Goal: Use online tool/utility: Utilize a website feature to perform a specific function

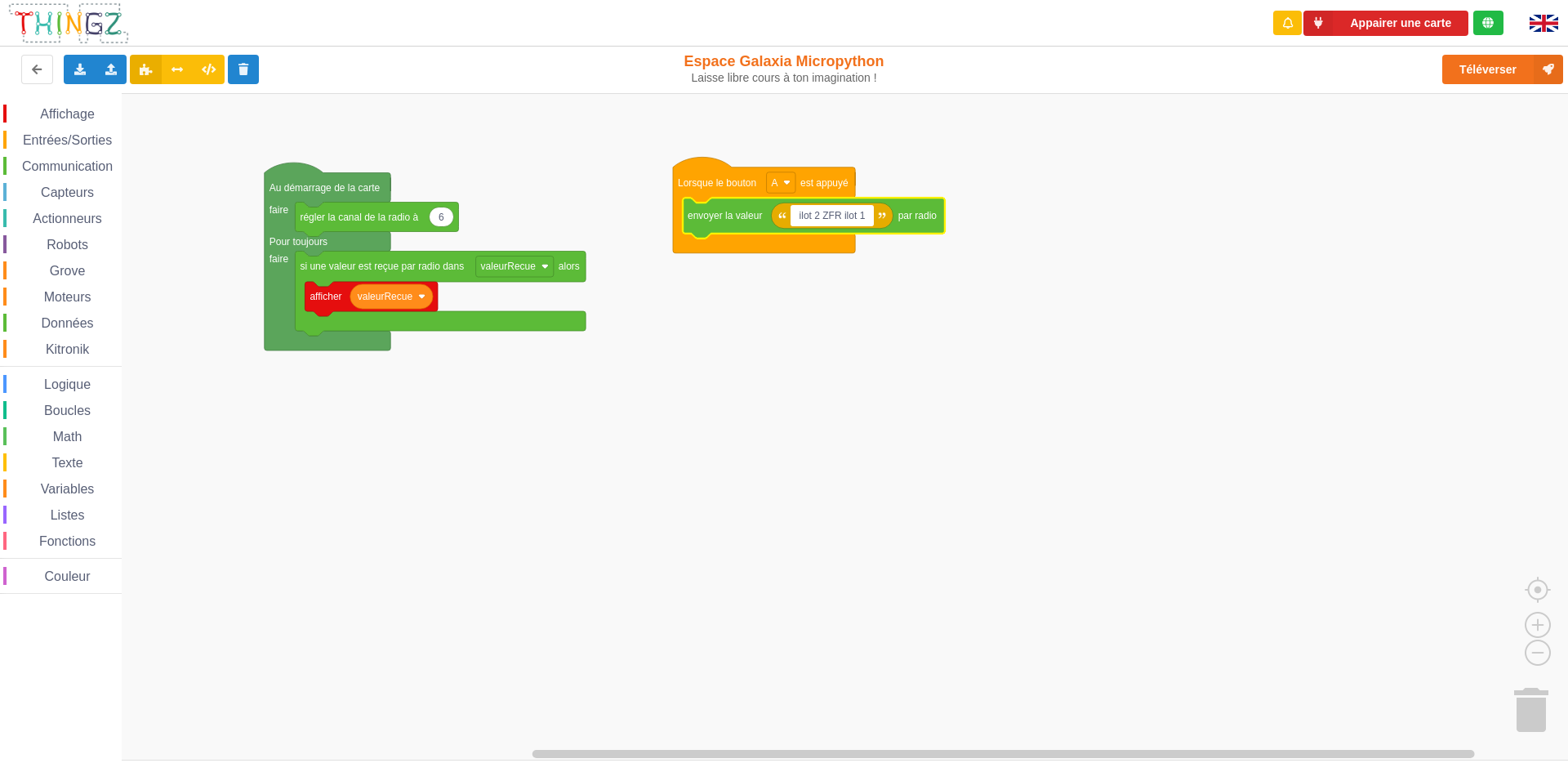
click at [819, 215] on input "ilot 2 ZFR ilot 1" at bounding box center [831, 216] width 82 height 22
click at [841, 213] on input "ilot 2 ZFR ilot 1" at bounding box center [831, 216] width 82 height 22
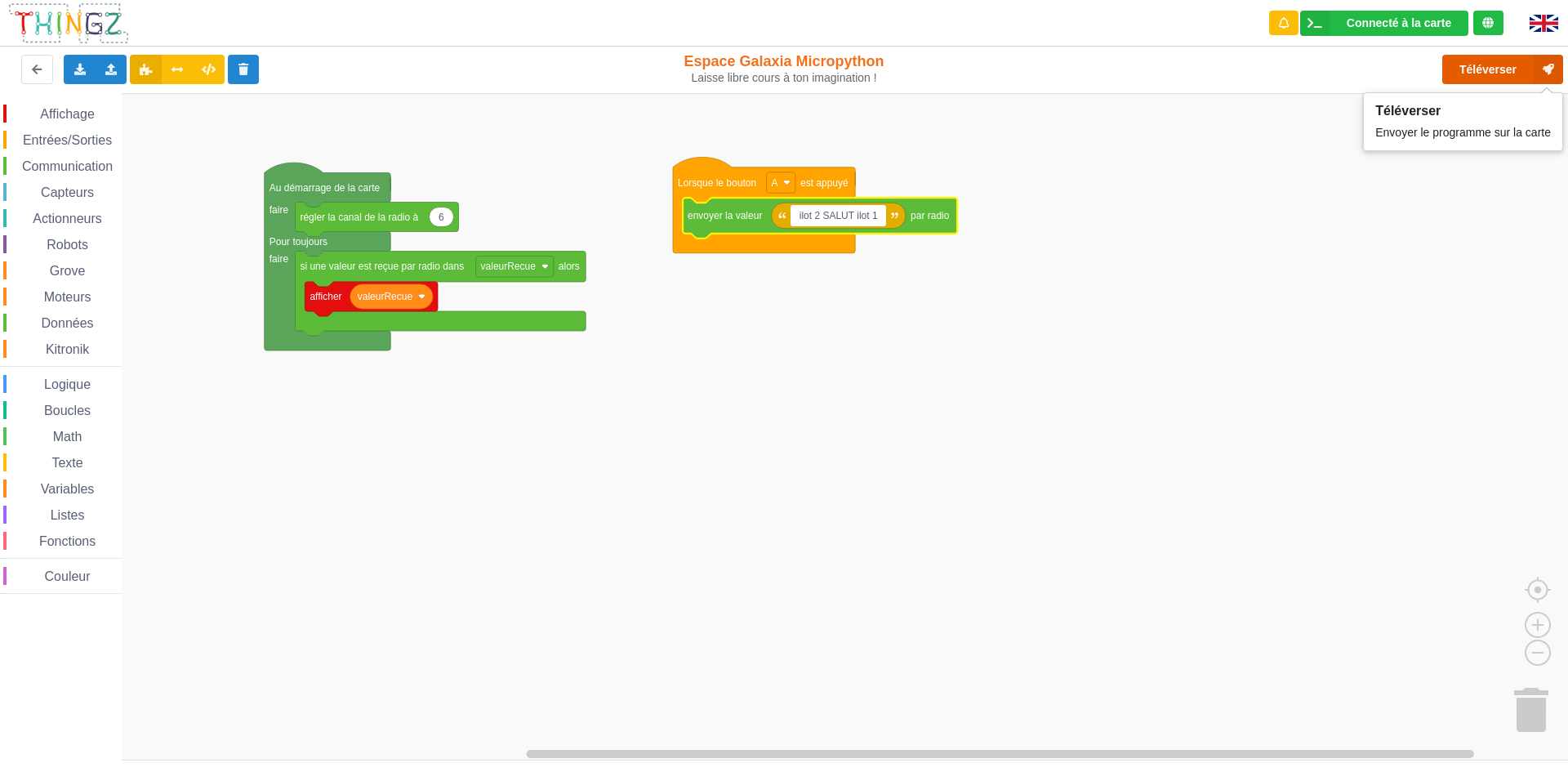
click at [1506, 68] on button "Téléverser" at bounding box center [1501, 69] width 120 height 29
click at [1488, 74] on button "Téléverser" at bounding box center [1501, 69] width 120 height 29
click at [852, 214] on input "ilot 2 SALUT ilot 1" at bounding box center [838, 216] width 95 height 22
type input "ilot 2 SALLUT ilot 1"
click at [1516, 56] on button "Téléverser" at bounding box center [1501, 69] width 120 height 29
